Goal: Browse casually

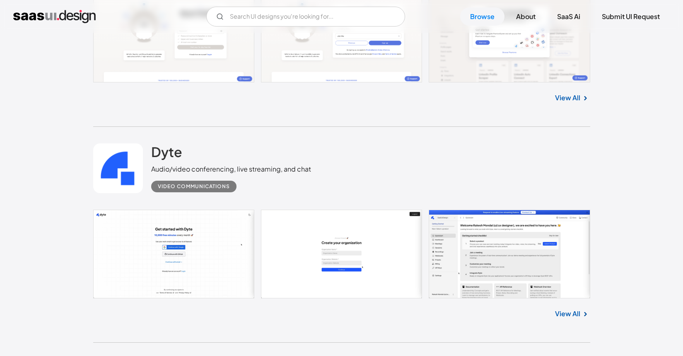
scroll to position [2188, 0]
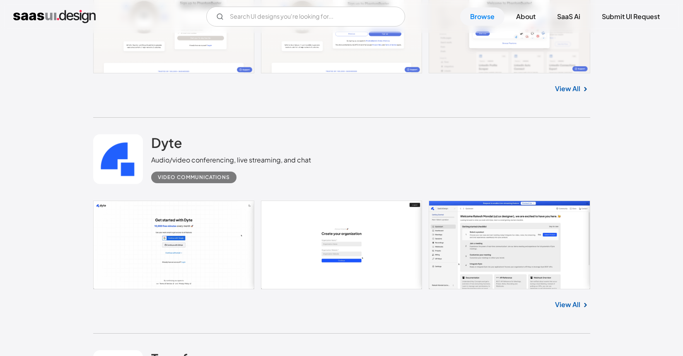
click at [569, 301] on link "View All" at bounding box center [567, 305] width 25 height 10
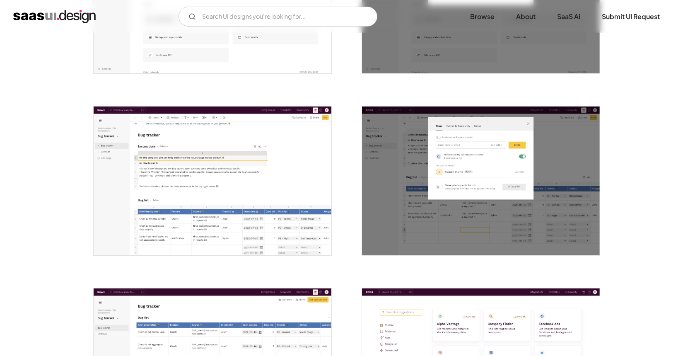
scroll to position [1183, 0]
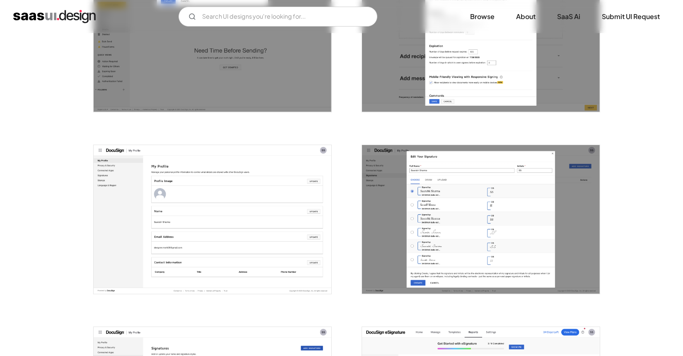
scroll to position [1878, 0]
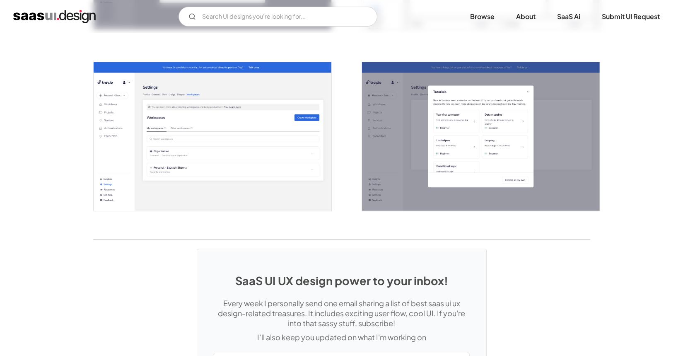
scroll to position [1776, 0]
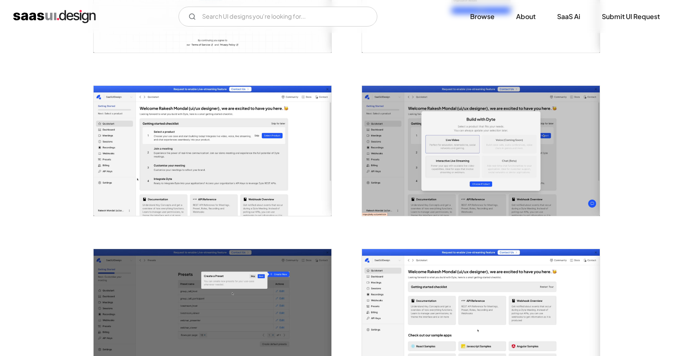
scroll to position [423, 0]
